Goal: Task Accomplishment & Management: Complete application form

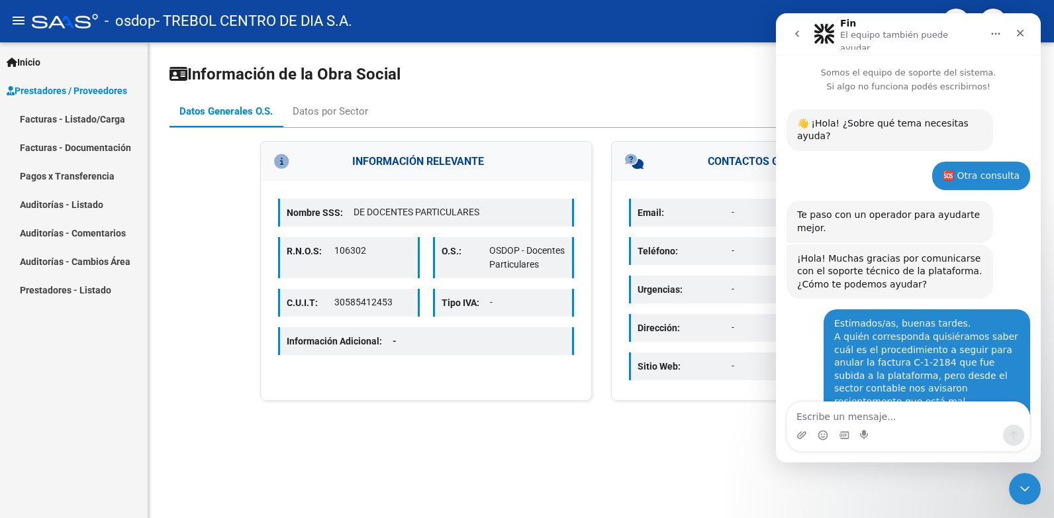
scroll to position [557, 0]
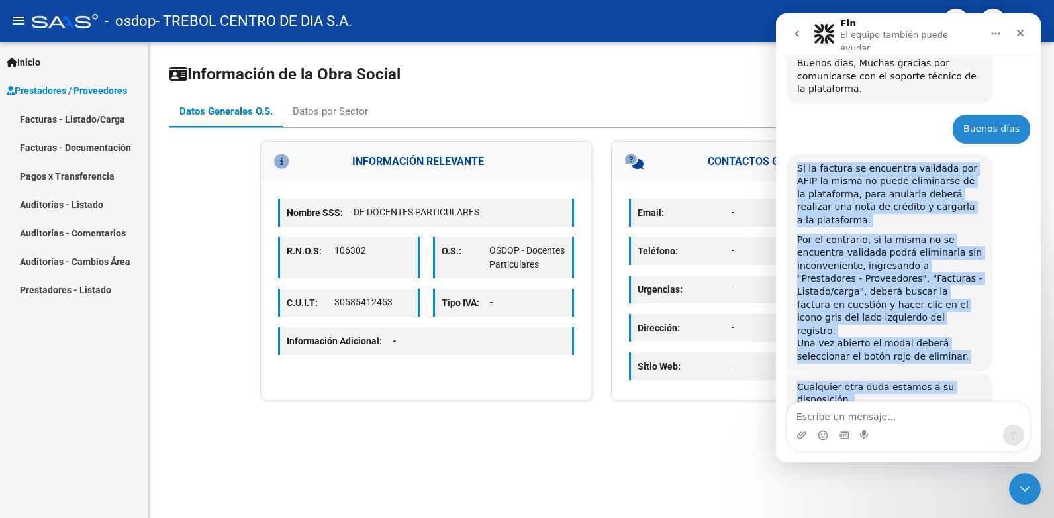
drag, startPoint x: 912, startPoint y: 358, endPoint x: 777, endPoint y: 126, distance: 268.8
click at [777, 126] on div "👋 ¡Hola! ¿Sobre qué tema necesitas ayuda? Fin • AI Agent • Hace 1h 🆘 Otra consu…" at bounding box center [908, 5] width 265 height 938
copy div "Si la factura se encuentra validada por AFIP la misma no puede eliminarse de la…"
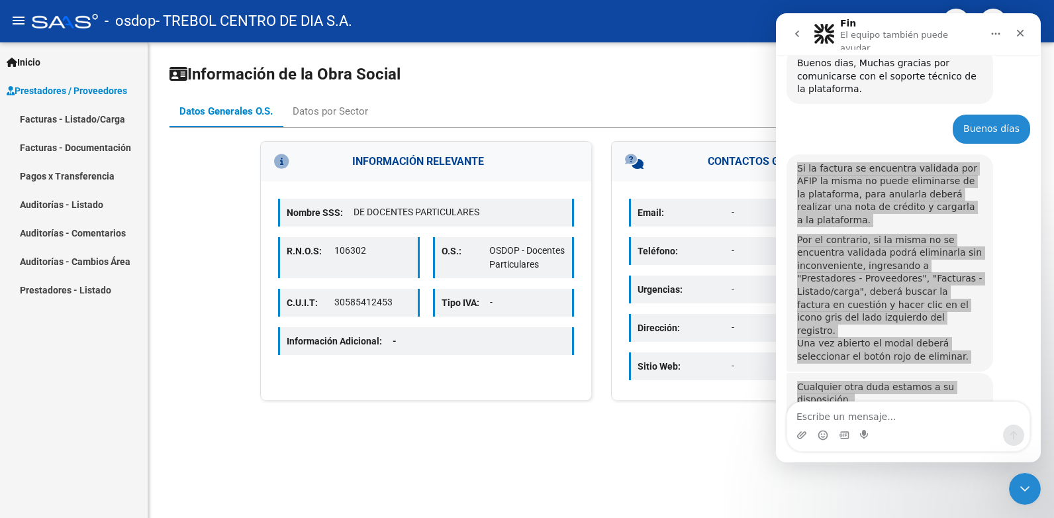
click at [85, 124] on link "Facturas - Listado/Carga" at bounding box center [74, 119] width 148 height 28
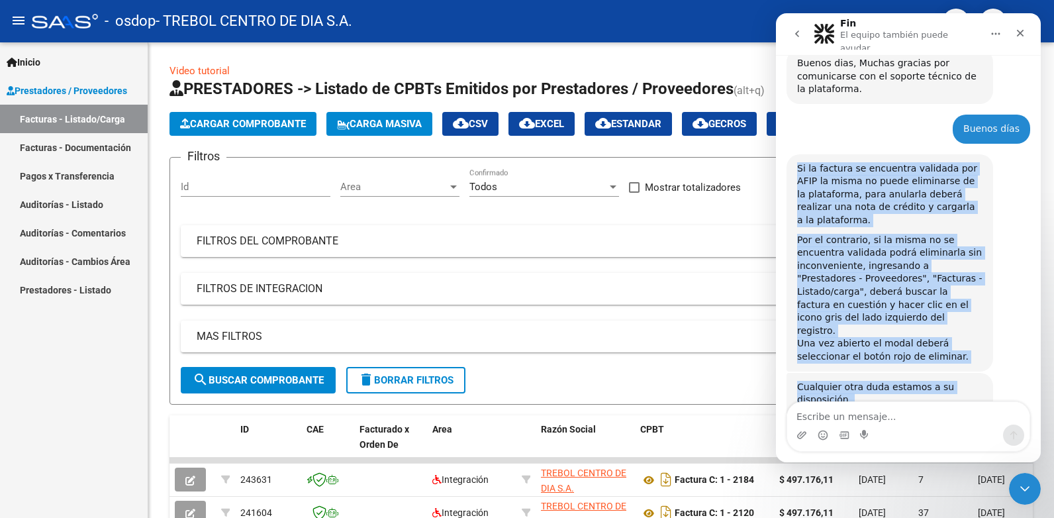
click at [871, 234] on div "Por el contrario, si la misma no se encuentra validada podrá eliminarla sin inc…" at bounding box center [889, 286] width 185 height 104
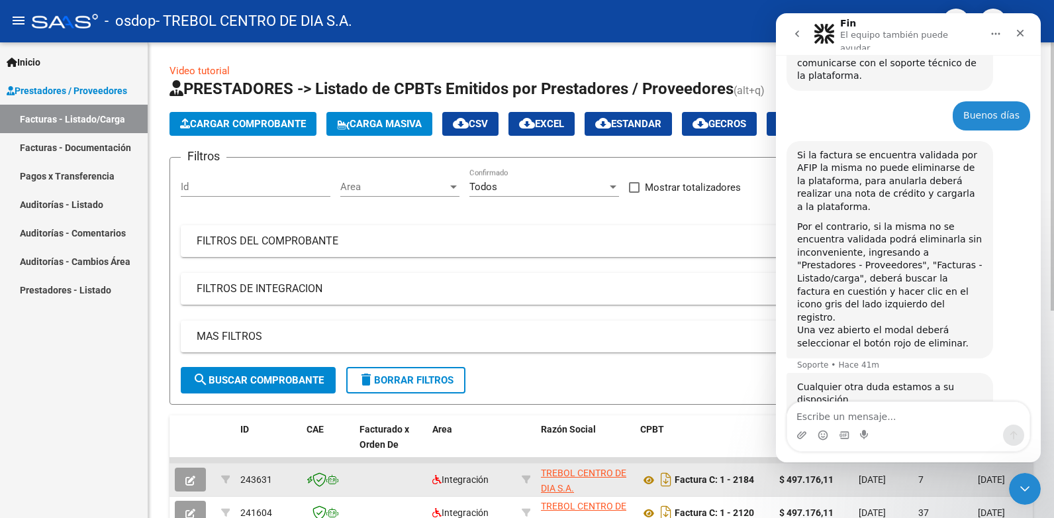
click at [183, 481] on button "button" at bounding box center [190, 479] width 31 height 24
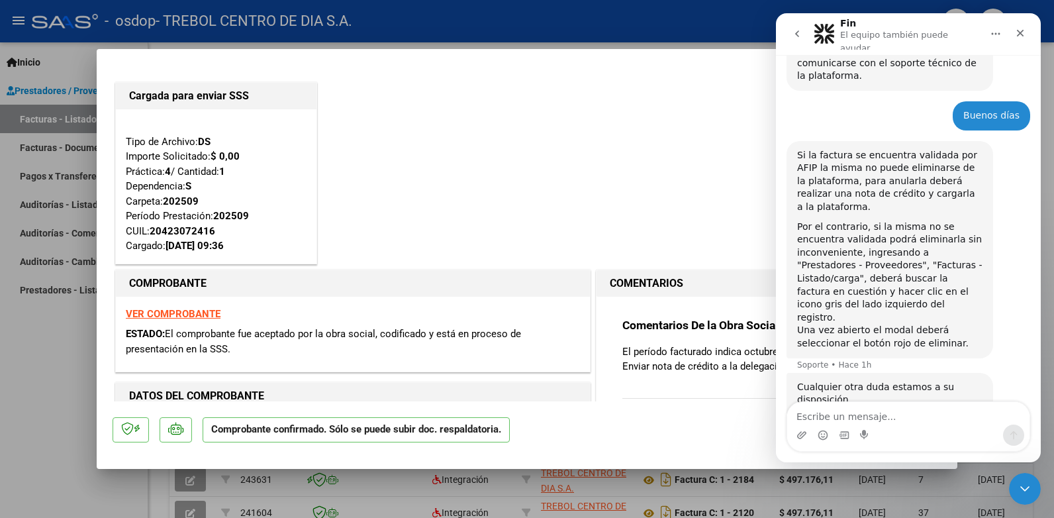
click at [606, 109] on div "Cargada para enviar SSS Tipo de Archivo: DS Importe Solicitado: $ 0,00 Práctica…" at bounding box center [527, 172] width 829 height 187
click at [798, 34] on icon "go back" at bounding box center [797, 33] width 11 height 11
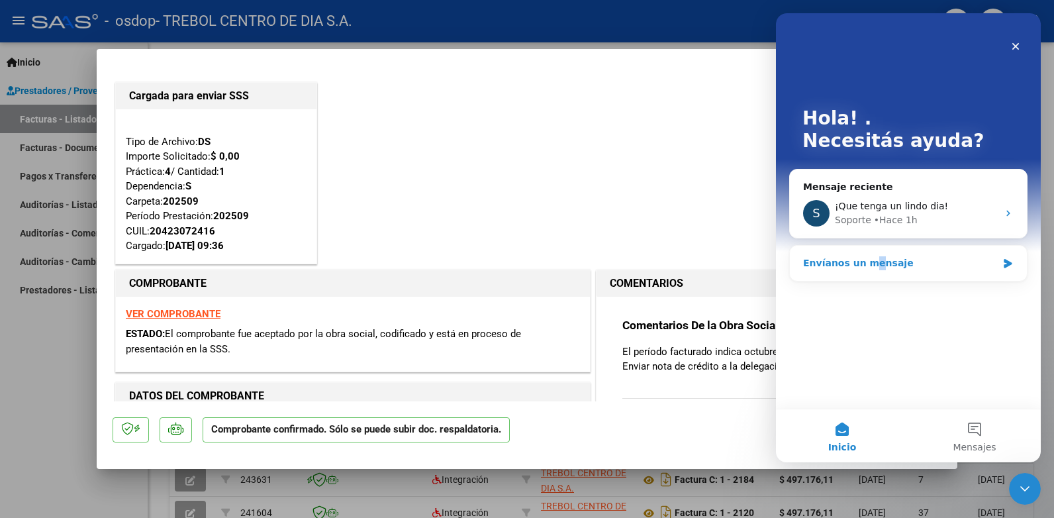
click at [869, 263] on div "Envíanos un mensaje" at bounding box center [908, 263] width 237 height 35
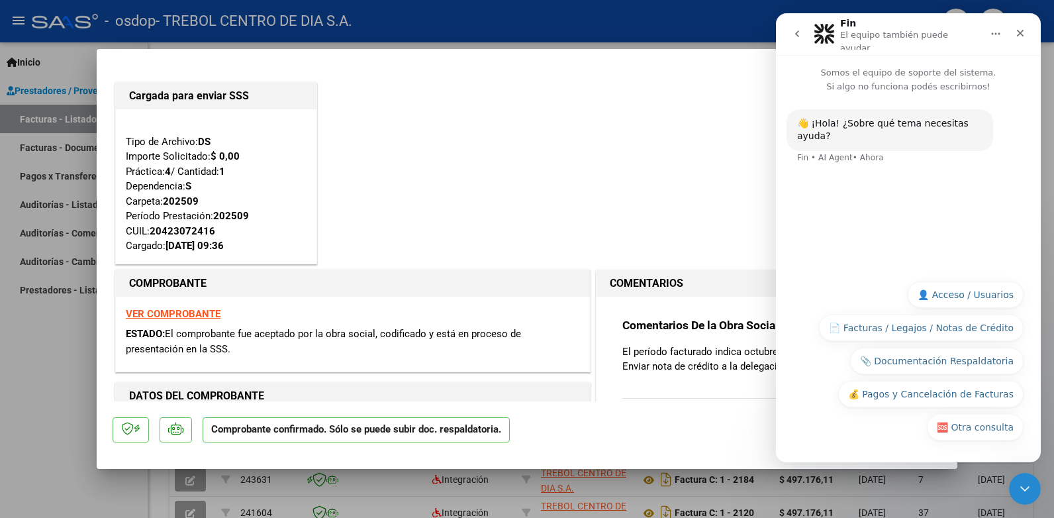
drag, startPoint x: 869, startPoint y: 263, endPoint x: 795, endPoint y: 34, distance: 240.6
click at [796, 34] on icon "go back" at bounding box center [797, 33] width 11 height 11
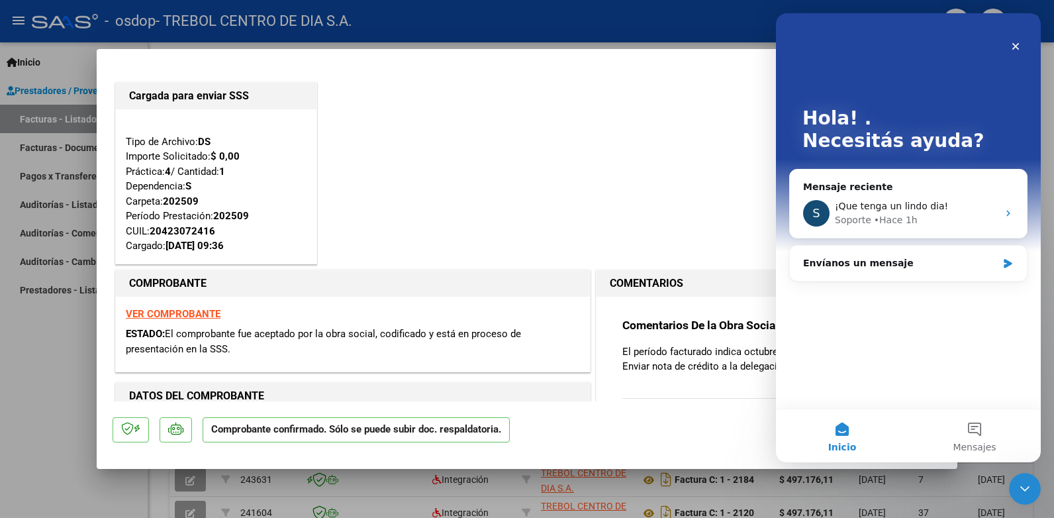
click at [716, 257] on div "Cargada para enviar SSS Tipo de Archivo: DS Importe Solicitado: $ 0,00 Práctica…" at bounding box center [527, 172] width 829 height 187
click at [37, 144] on div at bounding box center [527, 259] width 1054 height 518
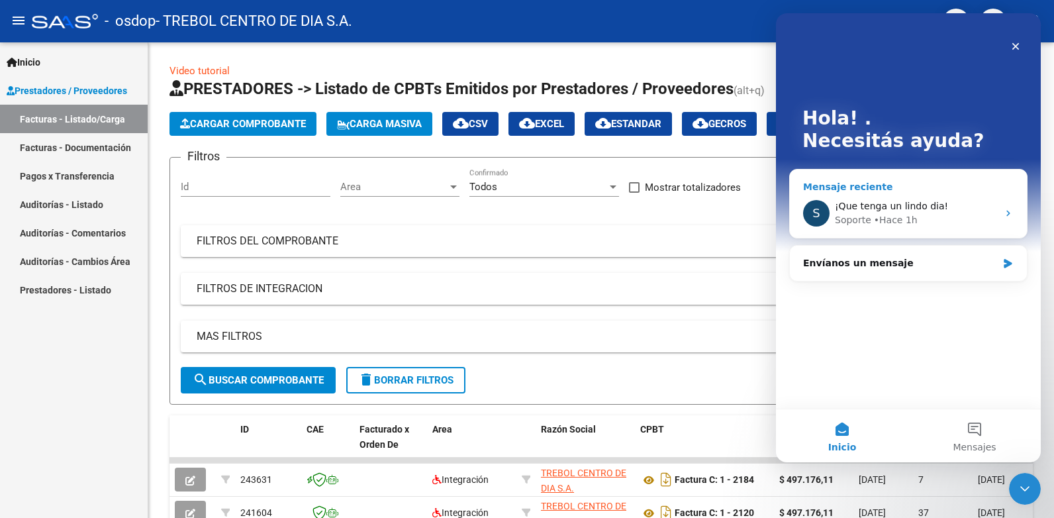
click at [881, 203] on span "¡Que tenga un lindo dia!" at bounding box center [891, 206] width 113 height 11
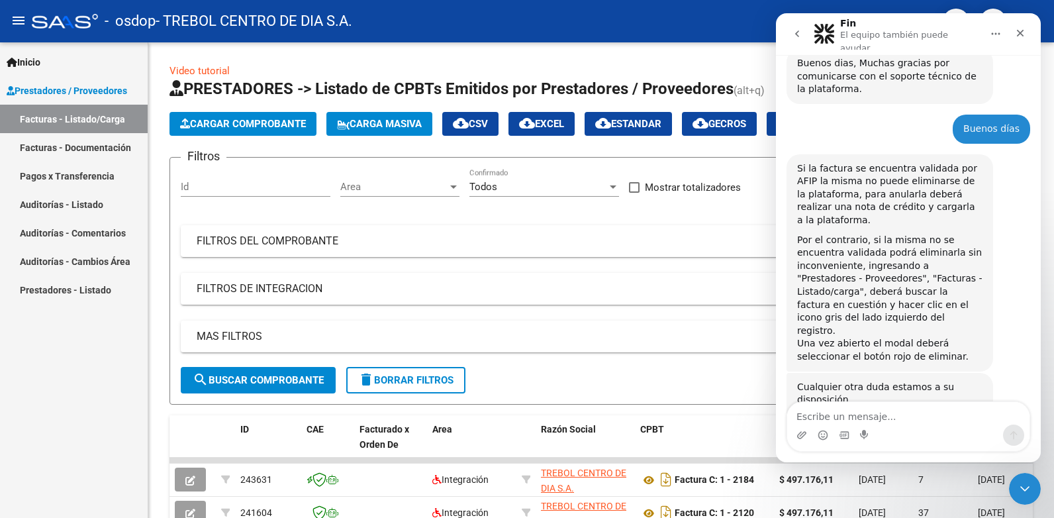
scroll to position [292, 0]
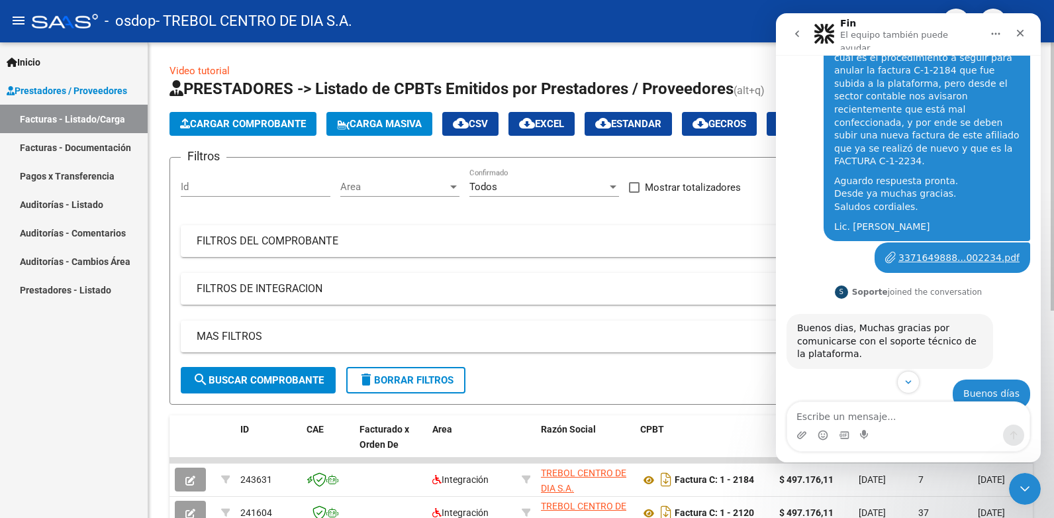
click at [254, 128] on span "Cargar Comprobante" at bounding box center [243, 124] width 126 height 12
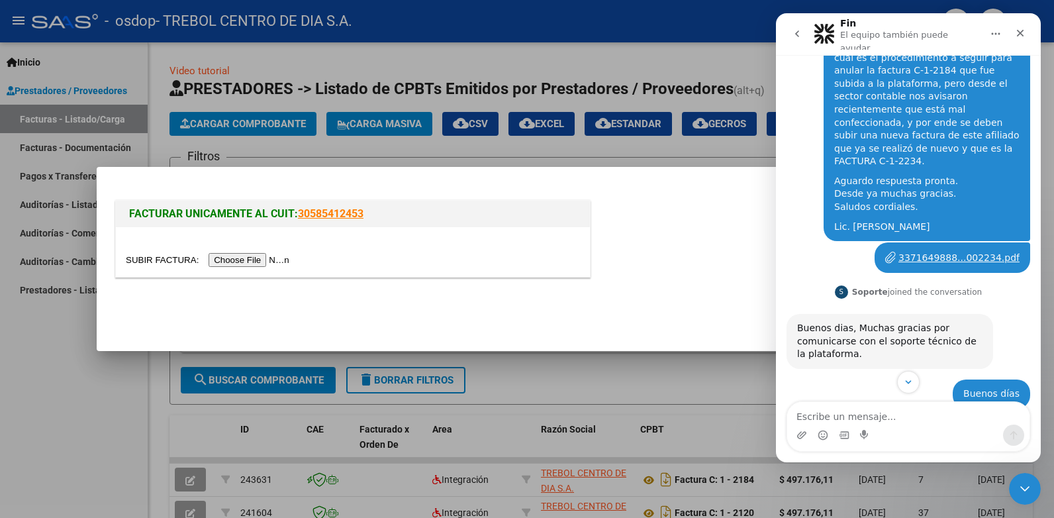
click at [232, 262] on input "file" at bounding box center [210, 260] width 168 height 14
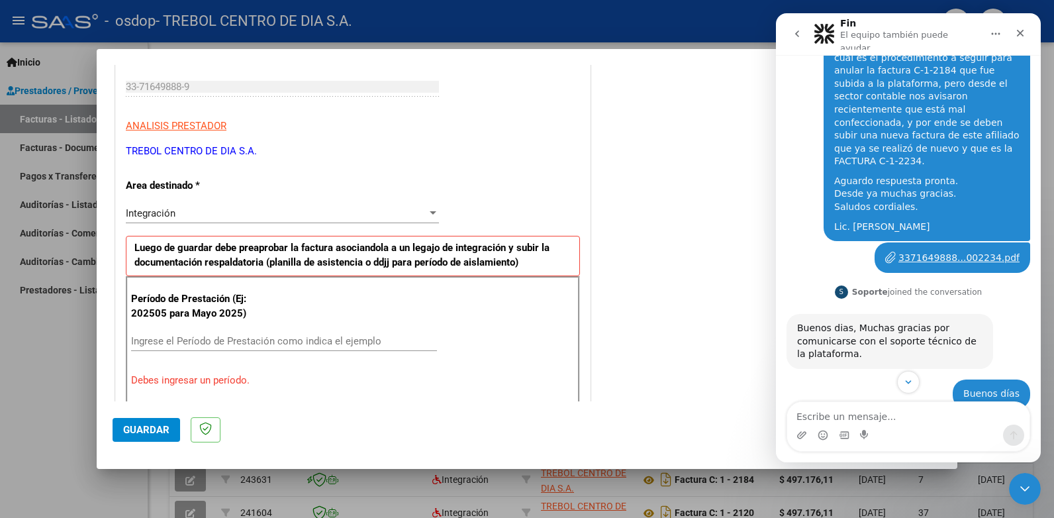
scroll to position [265, 0]
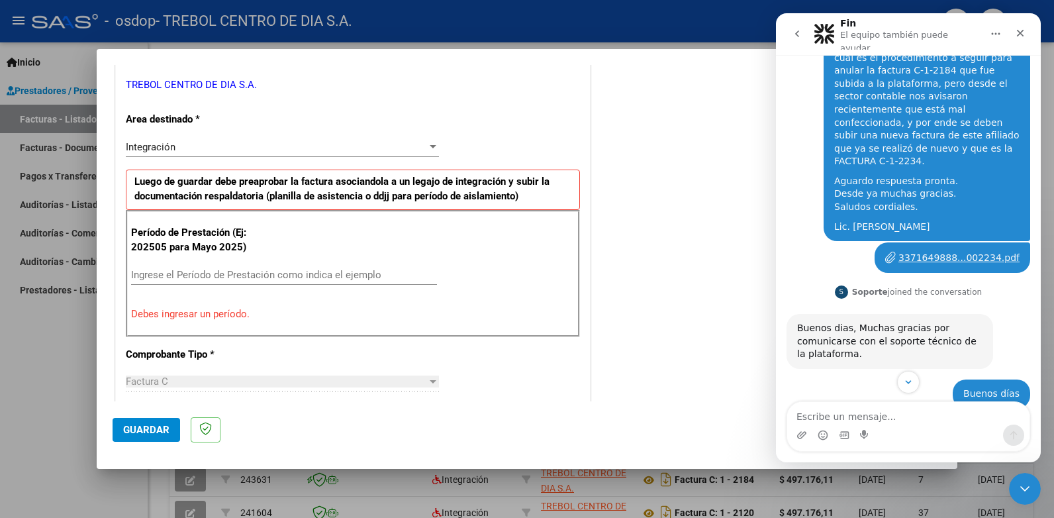
click at [222, 277] on input "Ingrese el Período de Prestación como indica el ejemplo" at bounding box center [284, 275] width 306 height 12
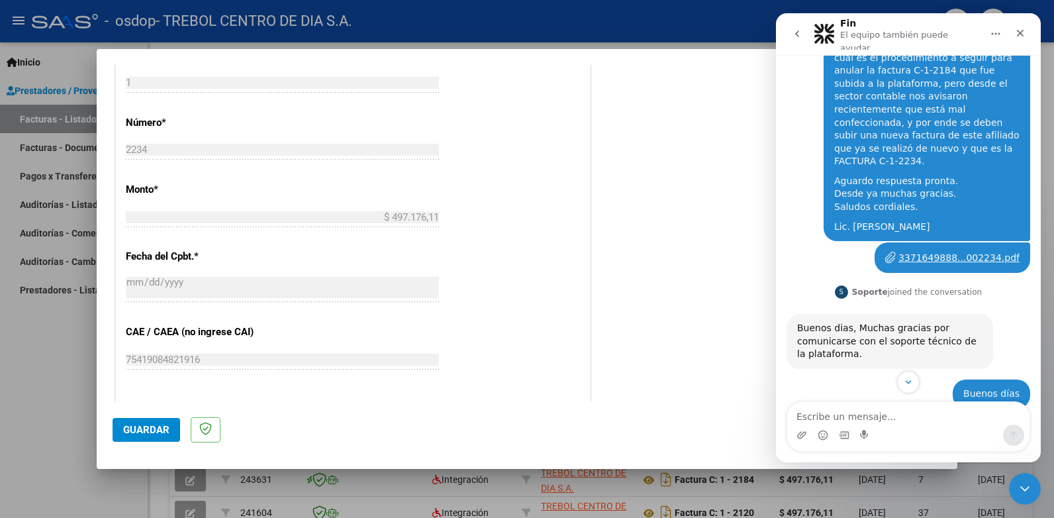
scroll to position [728, 0]
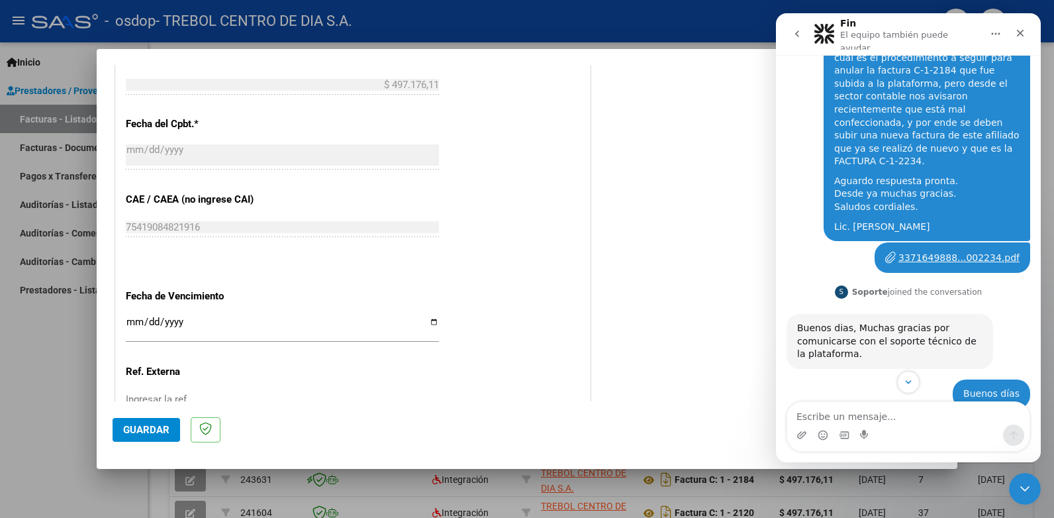
type input "202509"
click at [431, 324] on input "Ingresar la fecha" at bounding box center [282, 327] width 313 height 21
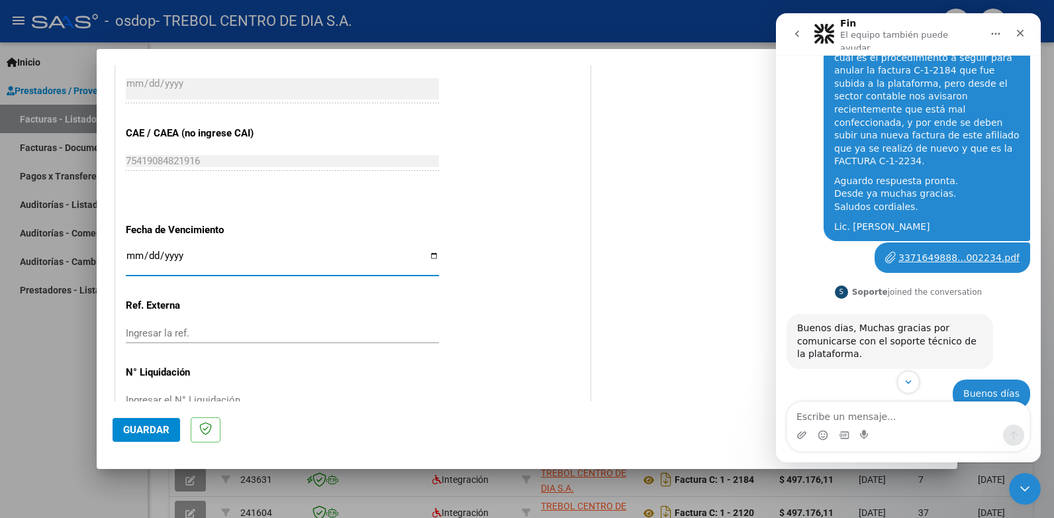
click at [428, 258] on input "[DATE]" at bounding box center [282, 260] width 313 height 21
click at [428, 253] on input "[DATE]" at bounding box center [282, 260] width 313 height 21
type input "[DATE]"
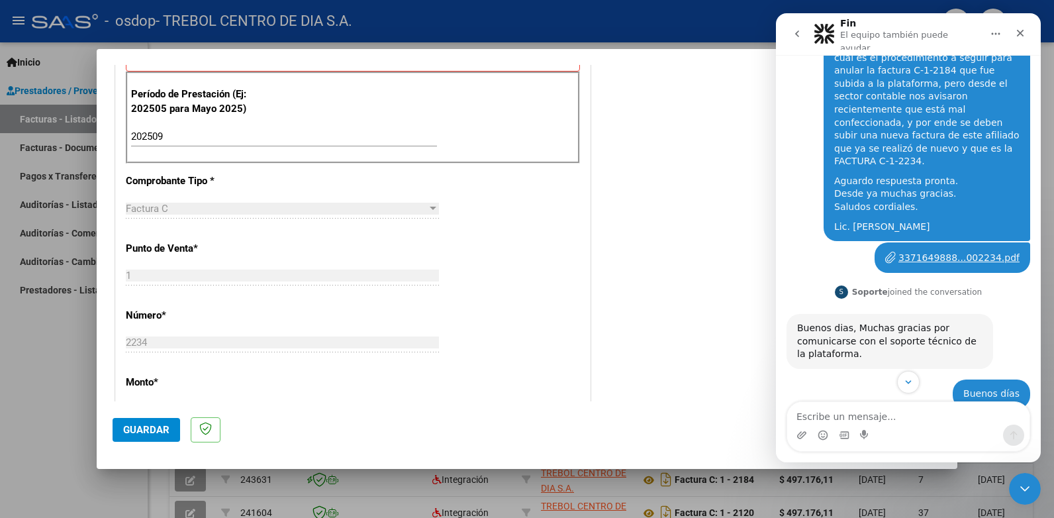
scroll to position [366, 0]
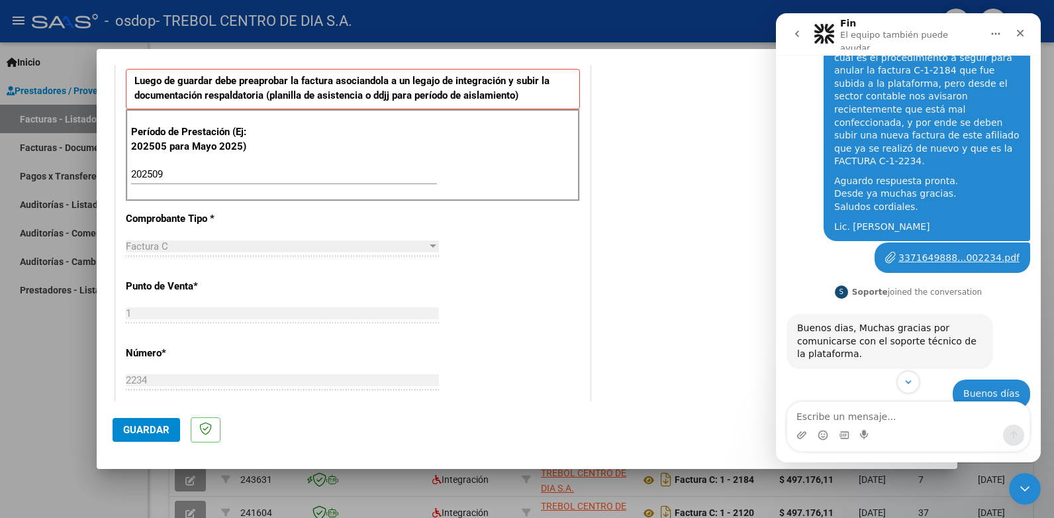
click at [162, 432] on span "Guardar" at bounding box center [146, 430] width 46 height 12
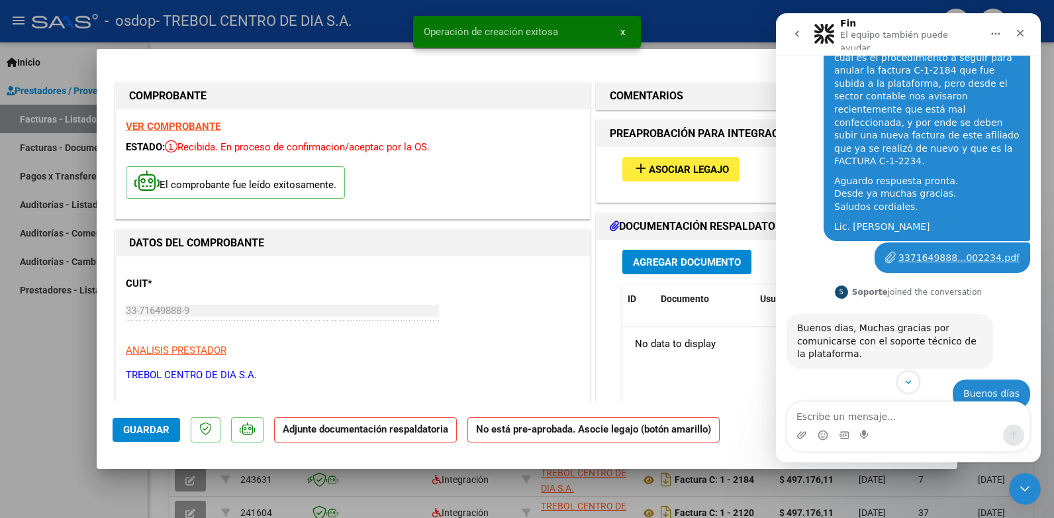
click at [675, 166] on span "Asociar Legajo" at bounding box center [689, 170] width 80 height 12
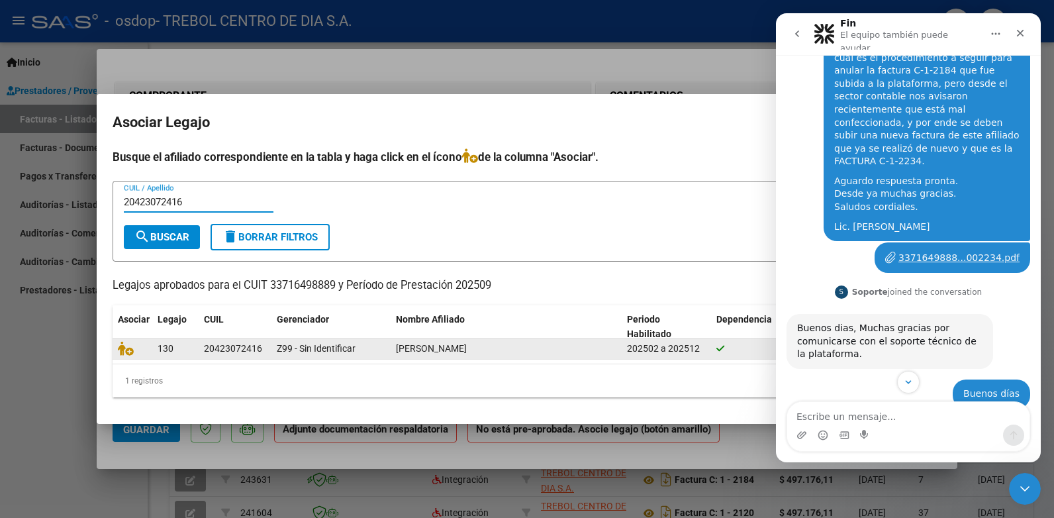
type input "20423072416"
click at [271, 346] on div "130 20423072416 Z99 - Sin Identificar [PERSON_NAME] 202502 a 202512" at bounding box center [527, 348] width 829 height 21
click at [271, 346] on datatable-body-cell "Z99 - Sin Identificar" at bounding box center [330, 348] width 119 height 21
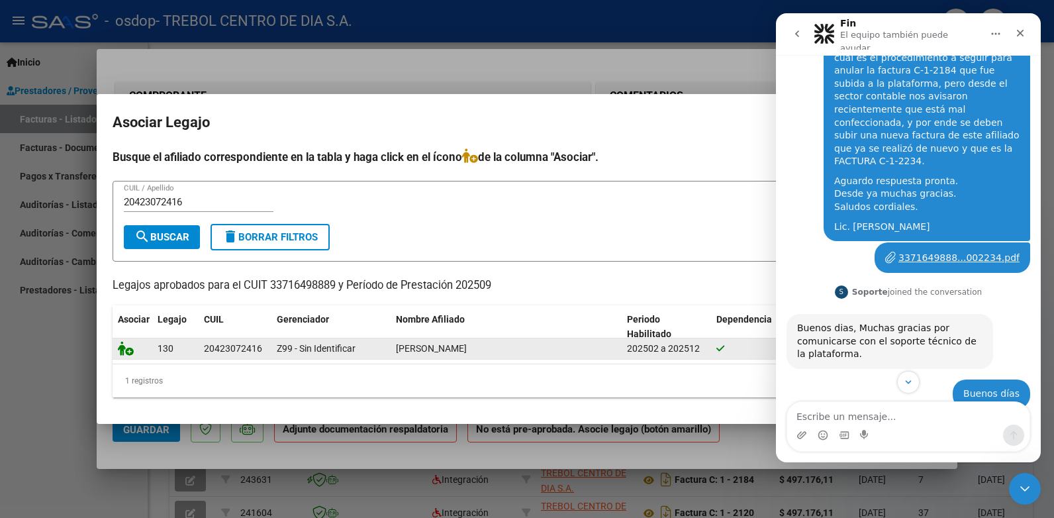
click at [123, 348] on icon at bounding box center [126, 348] width 16 height 15
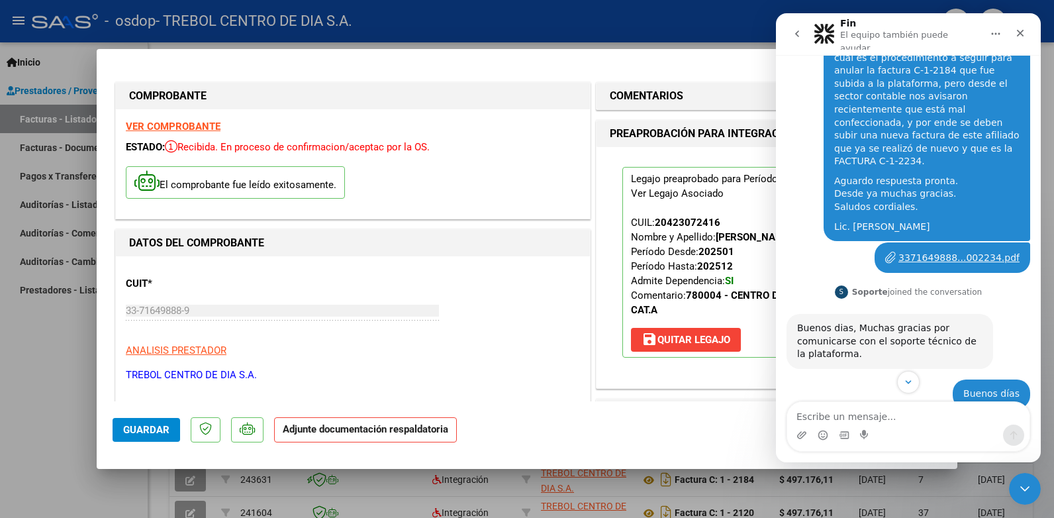
scroll to position [132, 0]
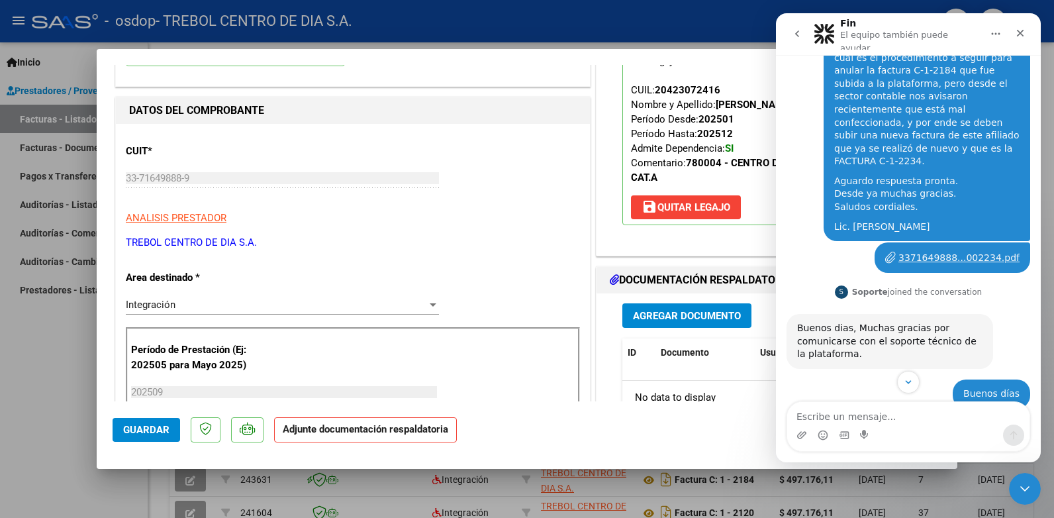
click at [681, 318] on span "Agregar Documento" at bounding box center [687, 316] width 108 height 12
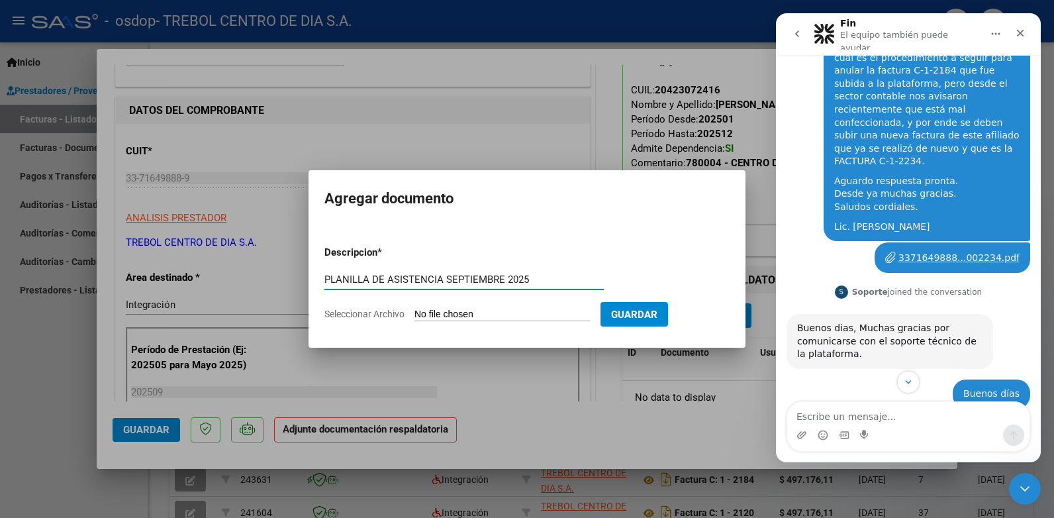
type input "PLANILLA DE ASISTENCIA SEPTIEMBRE 2025"
click at [392, 316] on span "Seleccionar Archivo" at bounding box center [364, 314] width 80 height 11
click at [415, 316] on input "Seleccionar Archivo" at bounding box center [502, 315] width 175 height 13
type input "C:\fakepath\09-25 Silva.jpeg"
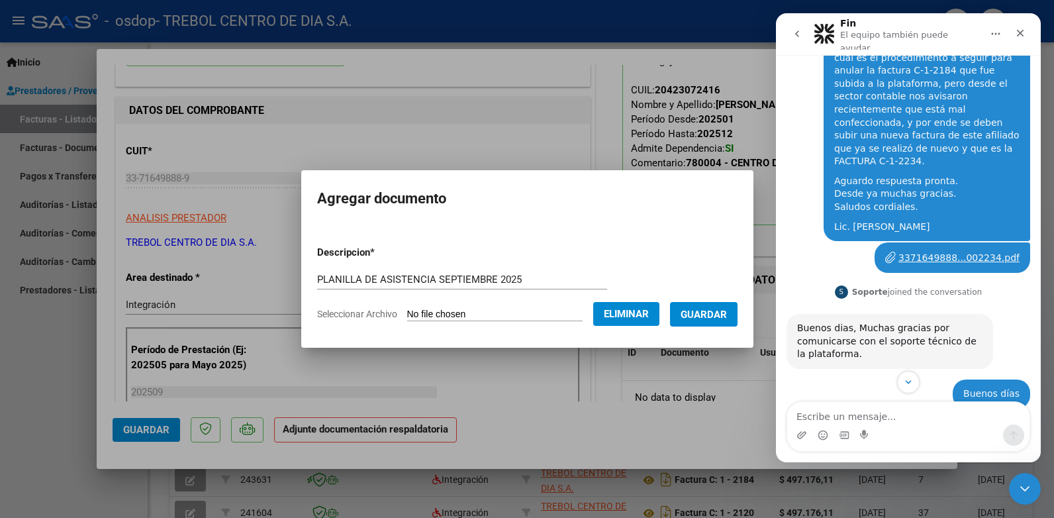
click at [718, 311] on span "Guardar" at bounding box center [704, 315] width 46 height 12
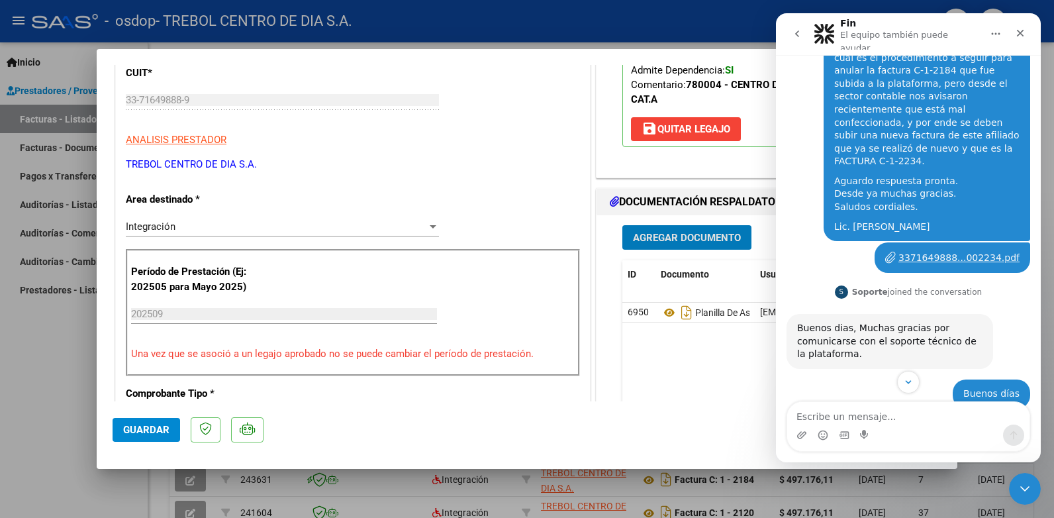
scroll to position [0, 0]
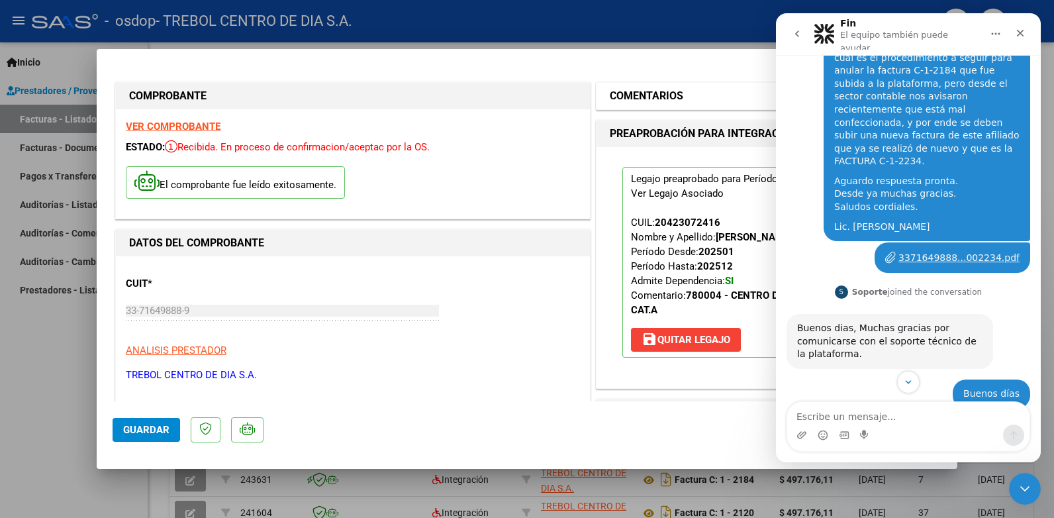
click at [649, 84] on mat-expansion-panel-header "COMENTARIOS" at bounding box center [768, 96] width 342 height 26
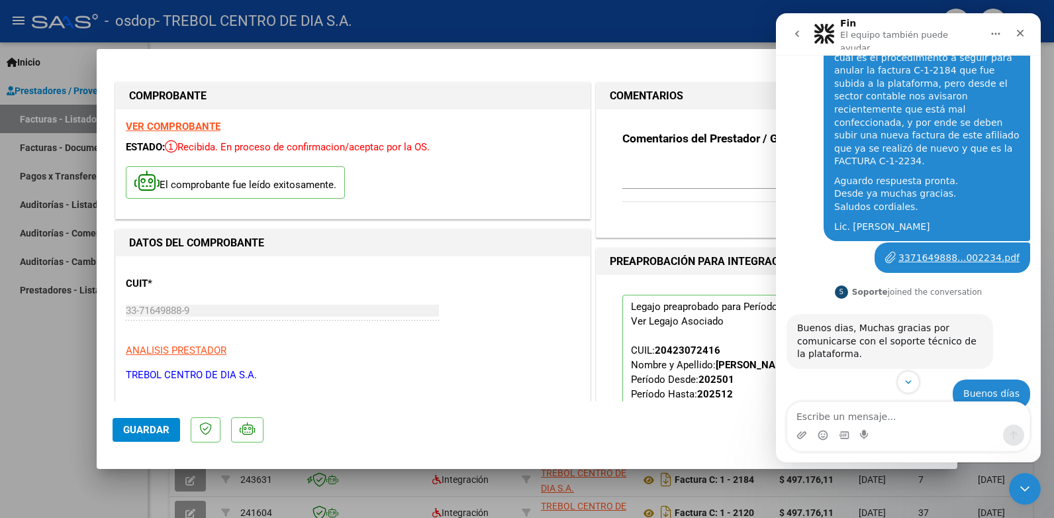
click at [646, 183] on textarea at bounding box center [731, 173] width 219 height 26
click at [1026, 30] on div "Cerrar" at bounding box center [1020, 33] width 24 height 24
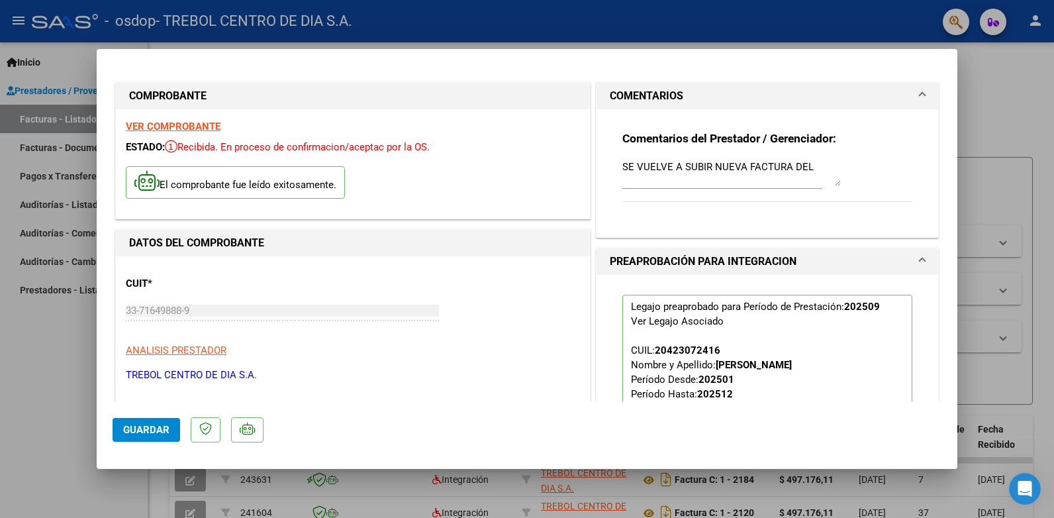
scroll to position [557, 0]
click at [795, 165] on textarea "SE VUELVE A SUBIR NUEVA FACTURA DEL" at bounding box center [731, 173] width 219 height 26
click at [805, 166] on textarea "SE VUELVE A SUBIR NUEVA FACTURA DEL" at bounding box center [731, 173] width 219 height 26
type textarea "SE VUELVE A SUBIR NUEVA FACTURA DEL PERÍODO [DATE] ANULANDO LA ANTERIOR"
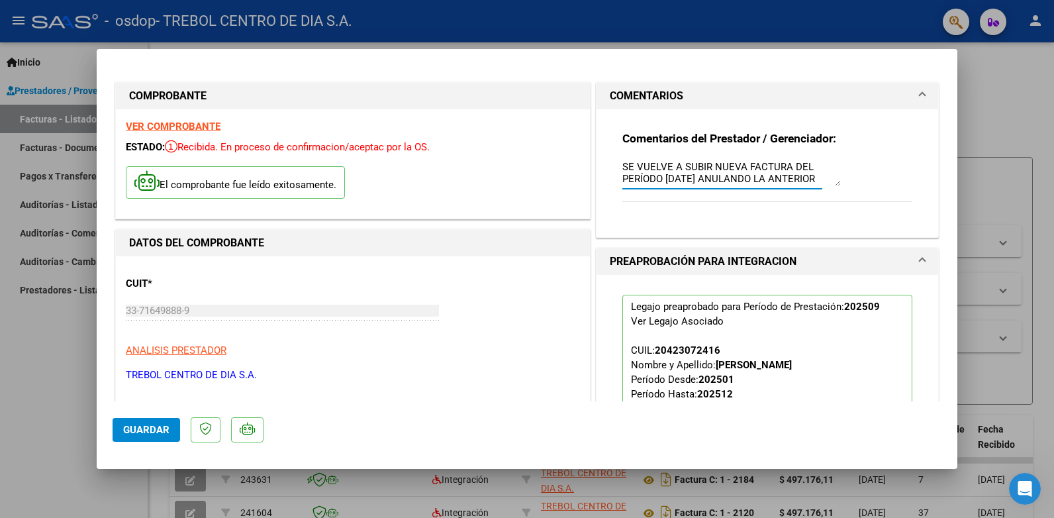
click at [1036, 25] on div at bounding box center [527, 259] width 1054 height 518
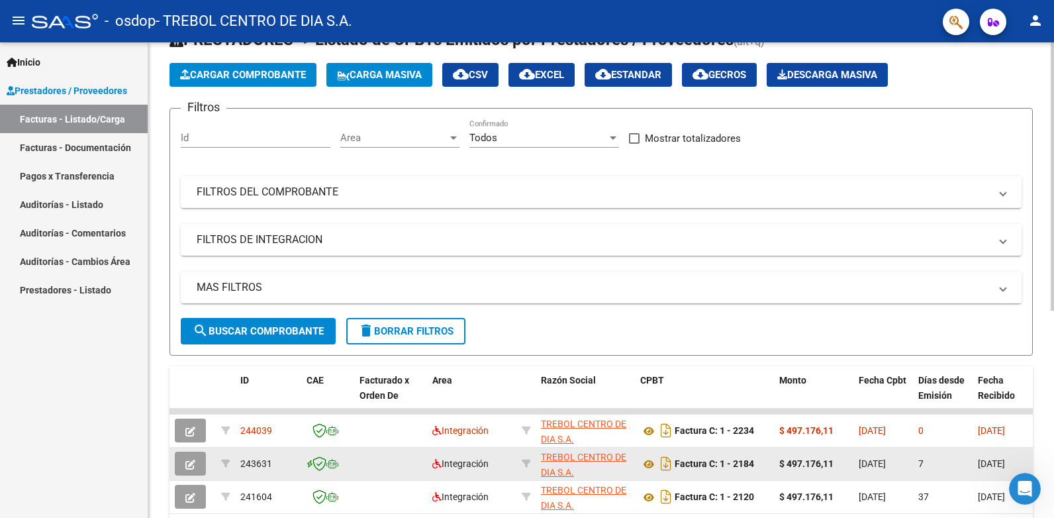
scroll to position [132, 0]
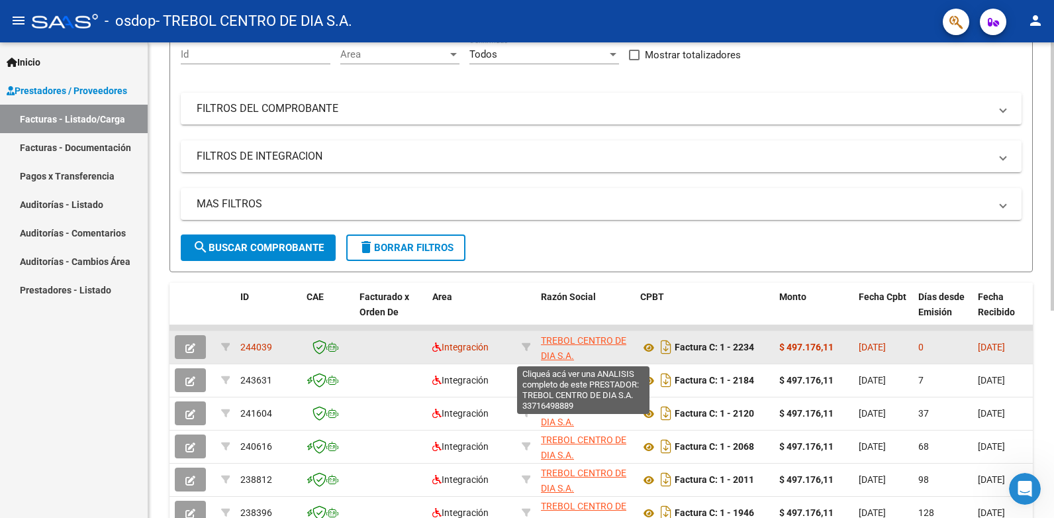
click at [569, 342] on span "TREBOL CENTRO DE DIA S.A." at bounding box center [583, 348] width 85 height 26
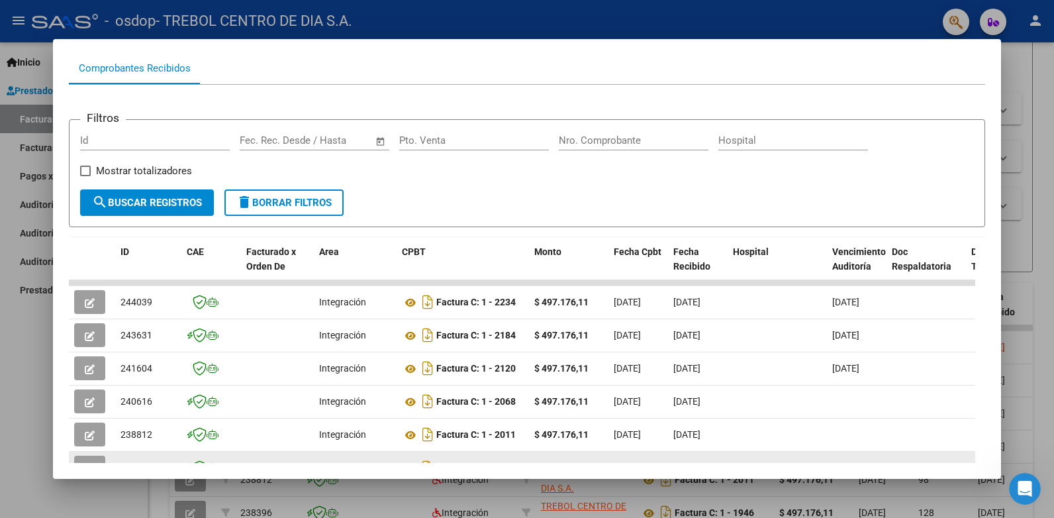
scroll to position [265, 0]
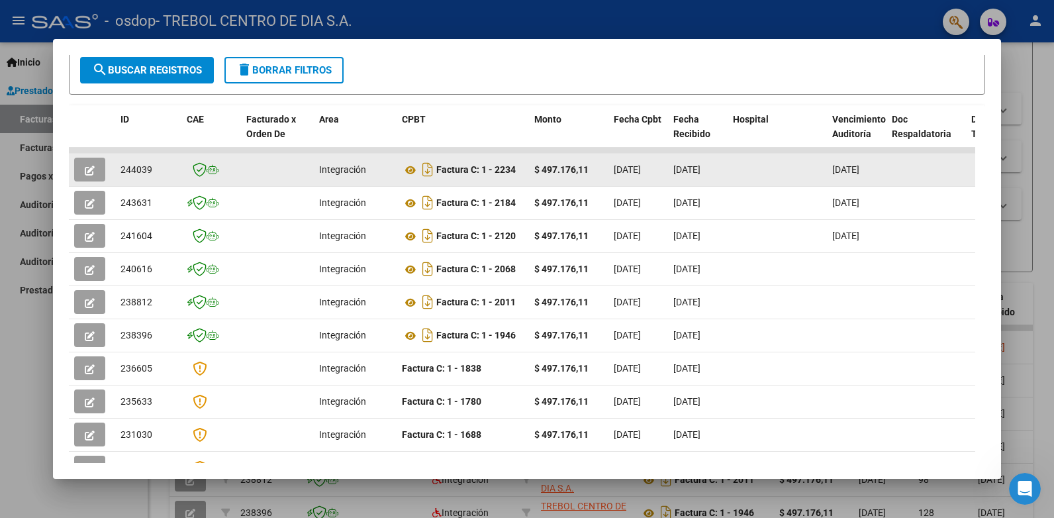
click at [82, 173] on button "button" at bounding box center [89, 170] width 31 height 24
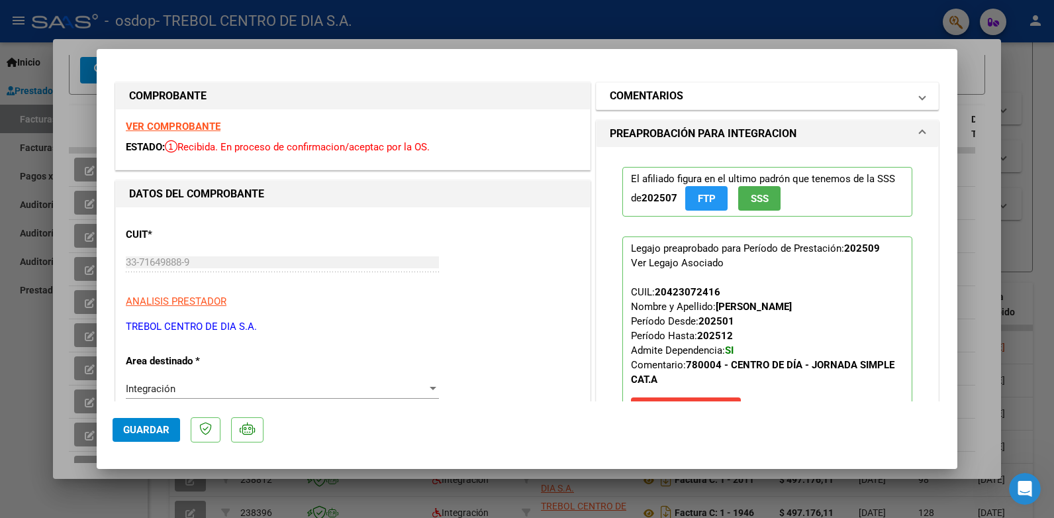
click at [908, 102] on span "COMENTARIOS" at bounding box center [765, 96] width 310 height 16
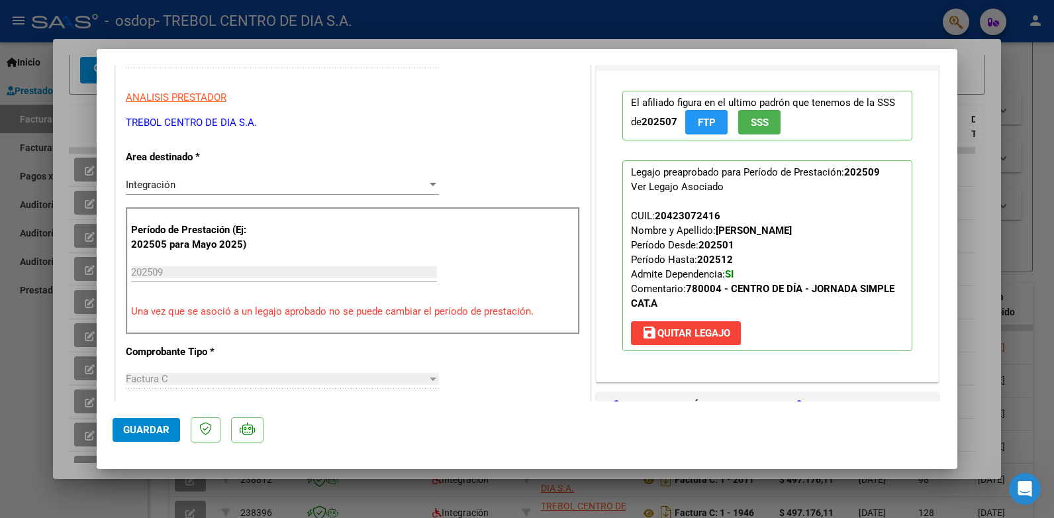
scroll to position [0, 0]
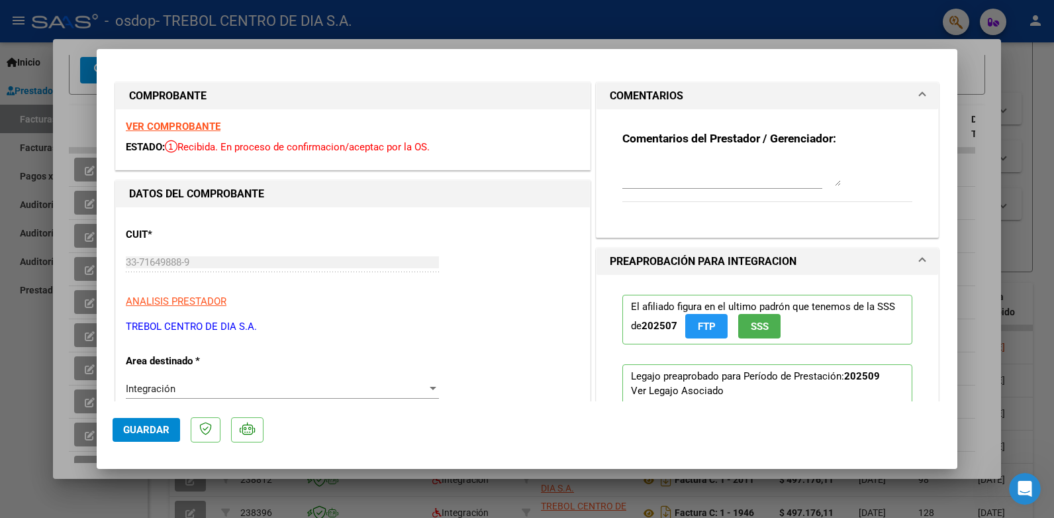
click at [633, 175] on textarea at bounding box center [731, 173] width 219 height 26
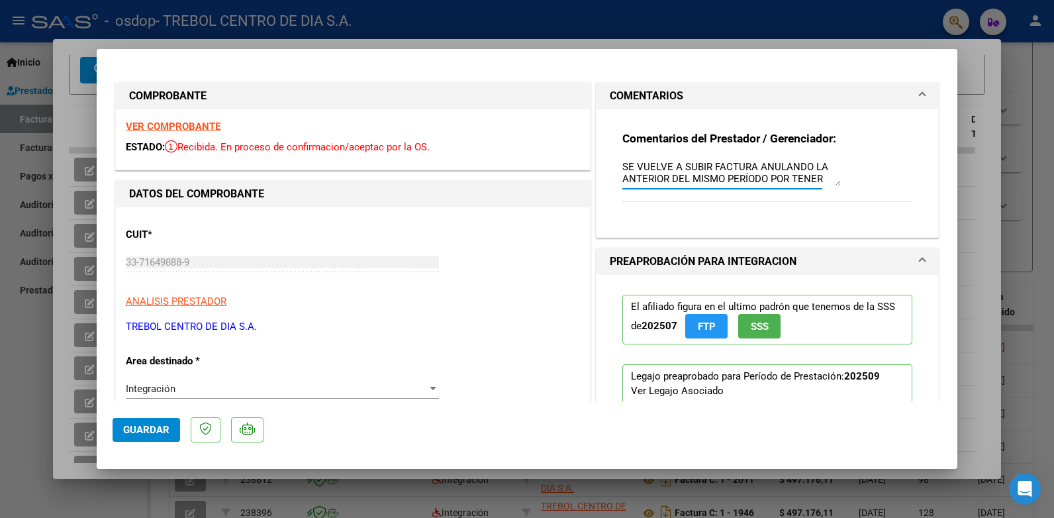
scroll to position [11, 0]
click at [765, 163] on textarea "SE VUELVE A SUBIR FACTURA ANULANDO LA ANTERIOR DEL MISMO PERÍODO POR TENER ERRO…" at bounding box center [731, 173] width 219 height 26
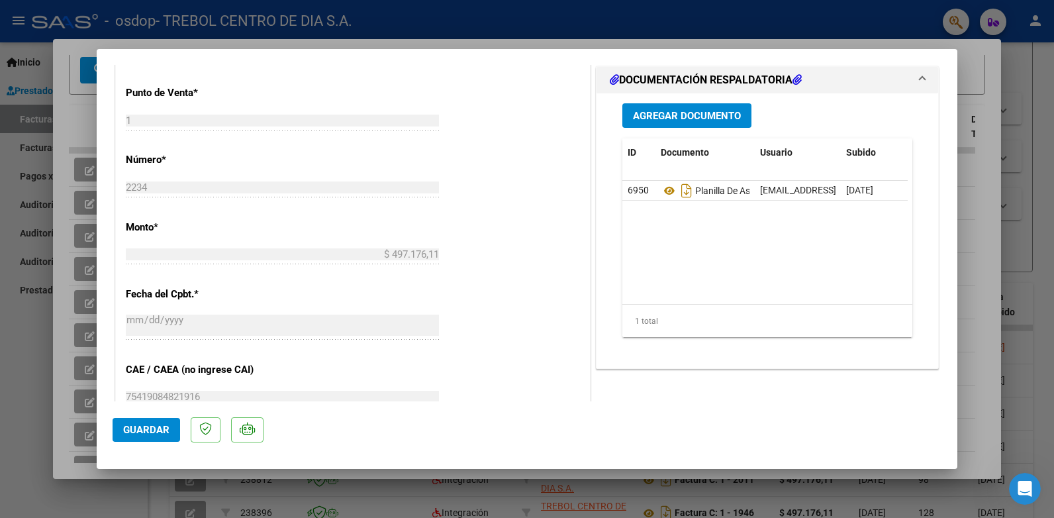
scroll to position [795, 0]
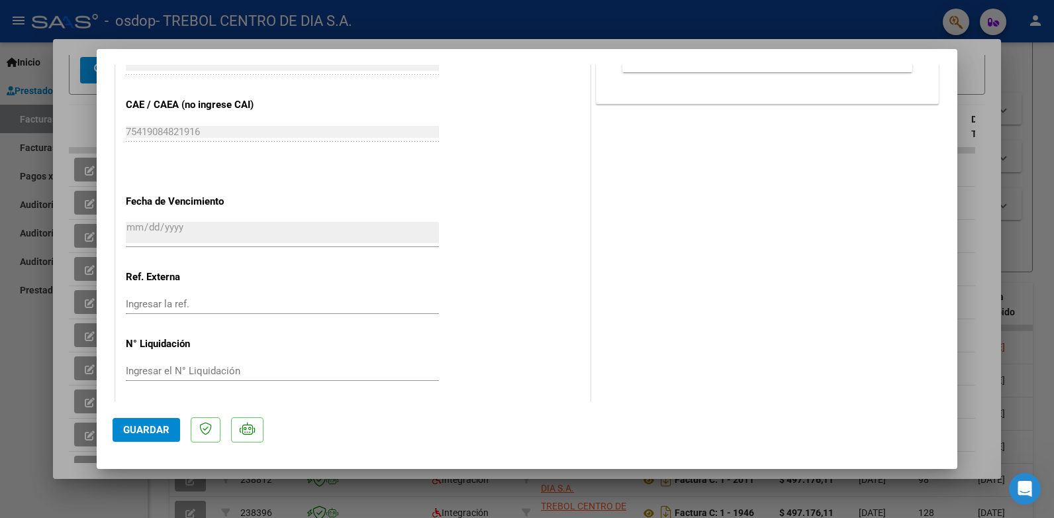
type textarea "SE VUELVE A SUBIR FACTURA ANULANDO LA ANTERIOR DEL MISMO PERÍODO (C-1-2184) POR…"
click at [161, 428] on span "Guardar" at bounding box center [146, 430] width 46 height 12
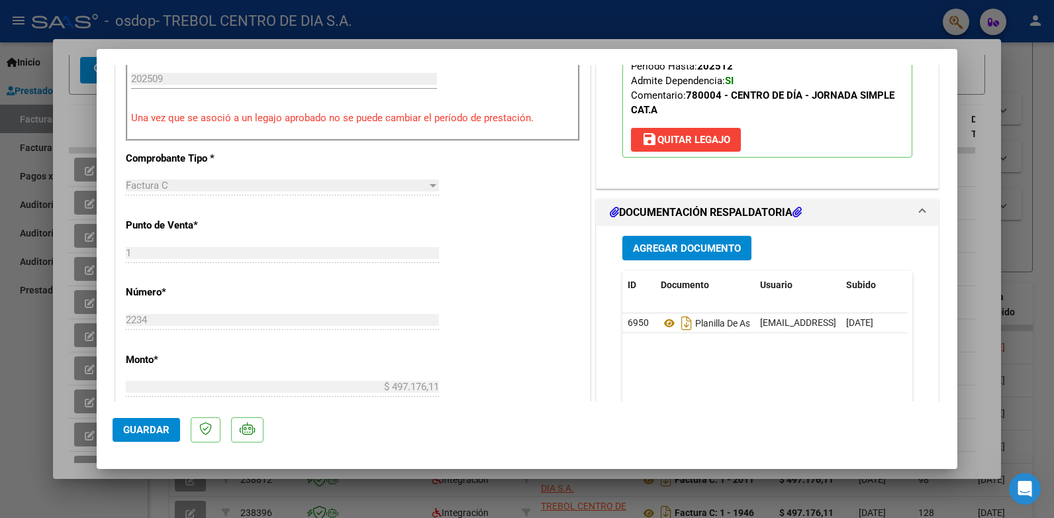
scroll to position [662, 0]
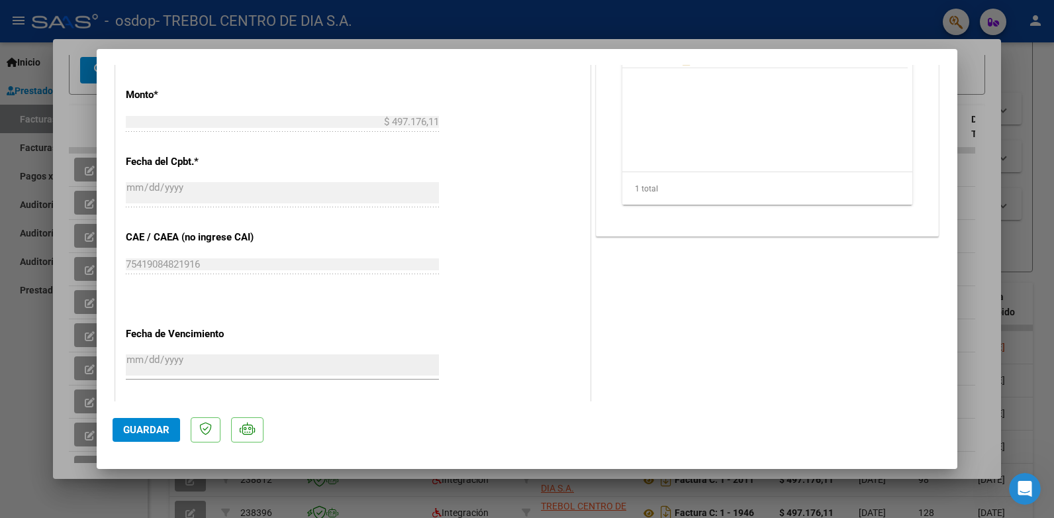
click at [122, 428] on button "Guardar" at bounding box center [147, 430] width 68 height 24
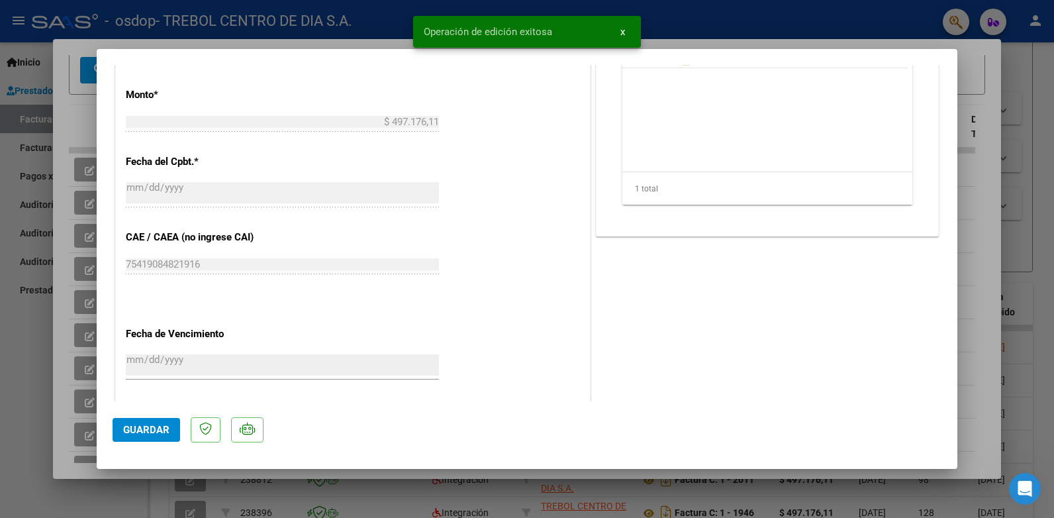
click at [56, 299] on div at bounding box center [527, 259] width 1054 height 518
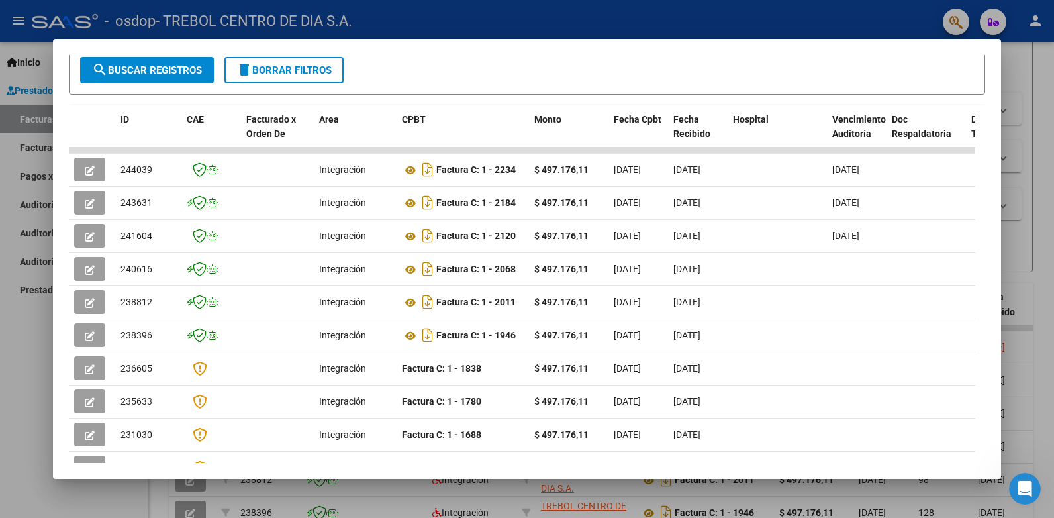
click at [1001, 385] on mat-dialog-content "Análisis Prestador - CUIT: 33716498889 cloud_download Exportar CSV ARCA Impuest…" at bounding box center [527, 259] width 949 height 409
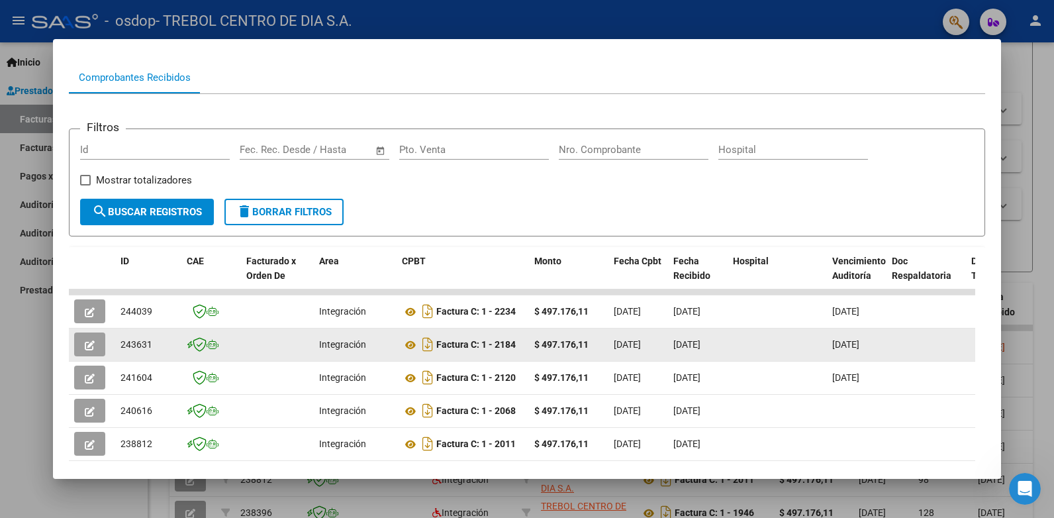
scroll to position [105, 0]
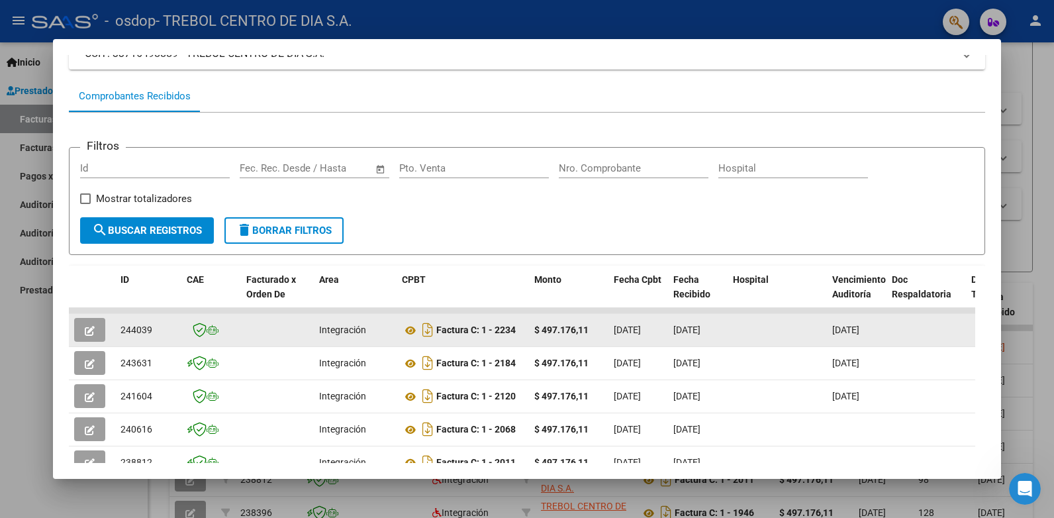
click at [138, 326] on span "244039" at bounding box center [137, 329] width 32 height 11
copy span "244039"
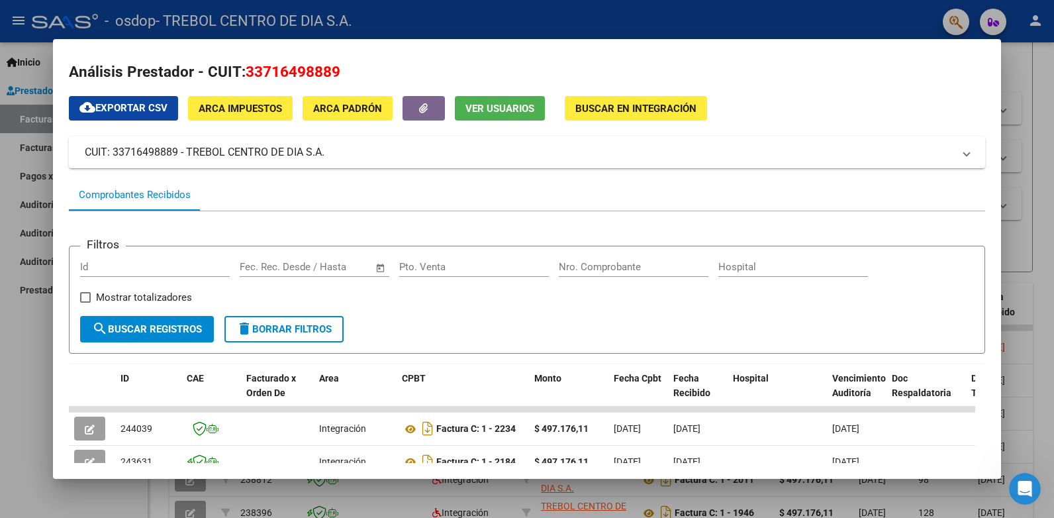
scroll to position [0, 0]
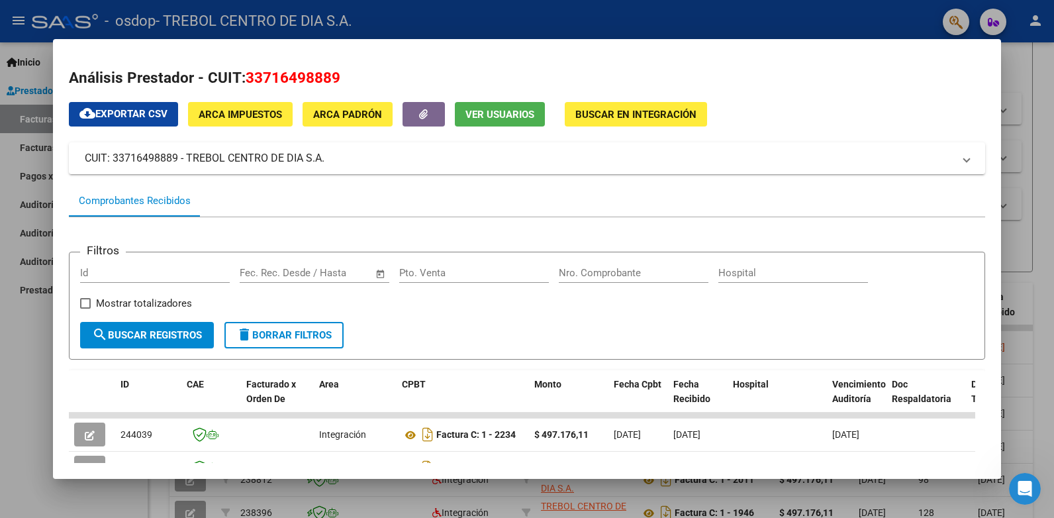
click at [1046, 114] on div at bounding box center [527, 259] width 1054 height 518
